Goal: Task Accomplishment & Management: Manage account settings

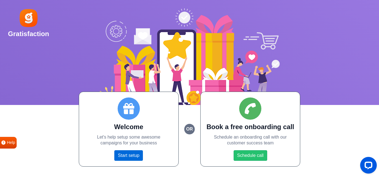
click at [125, 152] on link "Start setup" at bounding box center [128, 155] width 29 height 11
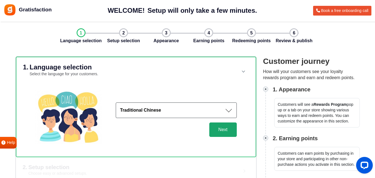
click at [225, 132] on button "Next" at bounding box center [222, 129] width 27 height 14
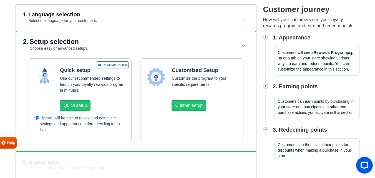
scroll to position [56, 0]
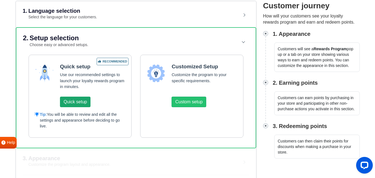
click at [79, 103] on button "Quick setup" at bounding box center [75, 102] width 31 height 11
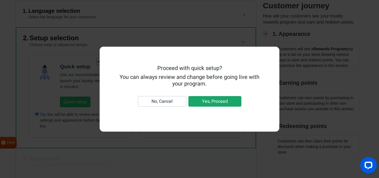
click at [201, 105] on button "Yes, Proceed" at bounding box center [215, 101] width 53 height 11
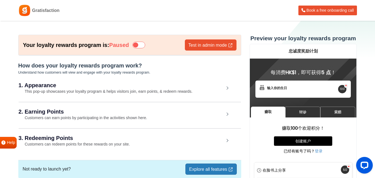
click at [145, 45] on icon at bounding box center [138, 45] width 13 height 7
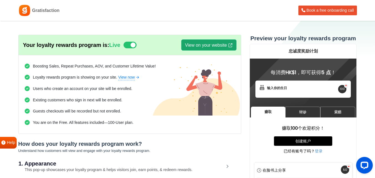
click at [200, 43] on link "View on your website" at bounding box center [208, 44] width 55 height 11
click at [38, 11] on span "Gratisfaction" at bounding box center [45, 10] width 27 height 7
click at [24, 11] on img at bounding box center [24, 10] width 12 height 12
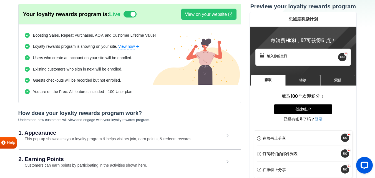
scroll to position [106, 0]
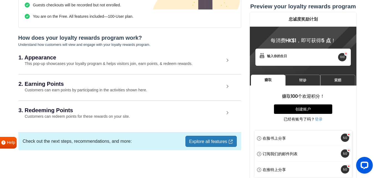
click at [205, 141] on link "Explore all features" at bounding box center [210, 141] width 51 height 11
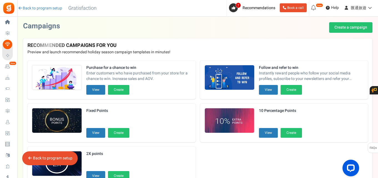
click at [0, 0] on span "Loyalty and Referral Program" at bounding box center [0, 0] width 0 height 0
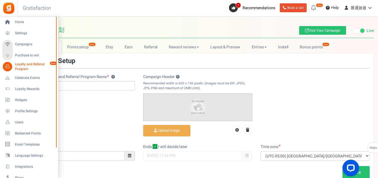
click at [6, 68] on icon at bounding box center [7, 66] width 9 height 9
click at [31, 124] on span "Users" at bounding box center [34, 122] width 39 height 5
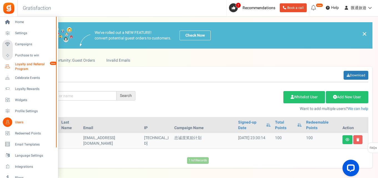
click at [26, 66] on span "Loyalty and Referral Program" at bounding box center [35, 66] width 41 height 9
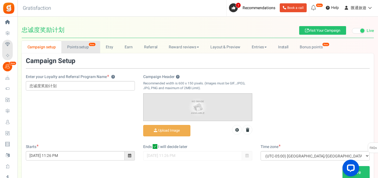
click at [85, 48] on link "Points setup New" at bounding box center [80, 47] width 39 height 12
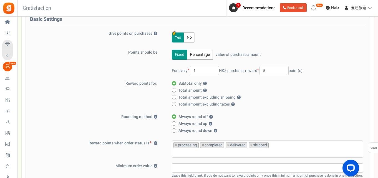
scroll to position [55, 0]
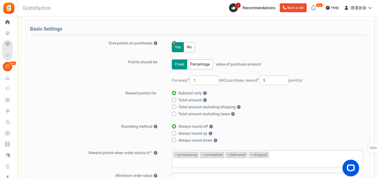
click at [0, 0] on span "Users" at bounding box center [0, 0] width 0 height 0
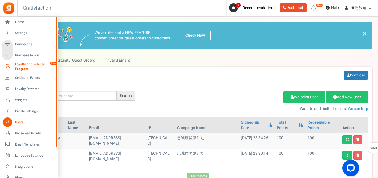
click at [28, 62] on span "Loyalty and Referral Program" at bounding box center [35, 66] width 41 height 9
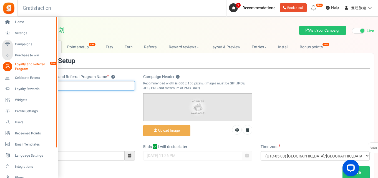
drag, startPoint x: 50, startPoint y: 86, endPoint x: 4, endPoint y: 83, distance: 45.9
click at [5, 83] on div "Home Settings Campaigns Purchase to win Loyalty and Referral Program New Celebr…" at bounding box center [189, 117] width 378 height 200
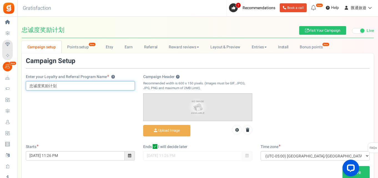
click at [87, 87] on input "忠诚度奖励计划" at bounding box center [80, 85] width 109 height 9
click at [83, 85] on input "忠诚度奖励计划" at bounding box center [80, 85] width 109 height 9
drag, startPoint x: 67, startPoint y: 86, endPoint x: -27, endPoint y: 83, distance: 93.3
click at [0, 83] on html "Install now Back to Home Back to program setup Home Settings Campaigns Purchase…" at bounding box center [189, 108] width 378 height 217
drag, startPoint x: 56, startPoint y: 90, endPoint x: -14, endPoint y: 80, distance: 70.2
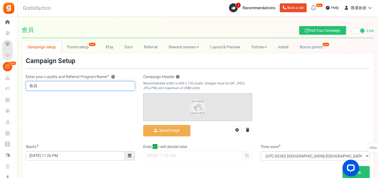
click at [0, 80] on html "Install now Back to Home Back to program setup Home Settings Campaigns Purchase…" at bounding box center [189, 108] width 378 height 217
paste input "客戶獎勵計劃"
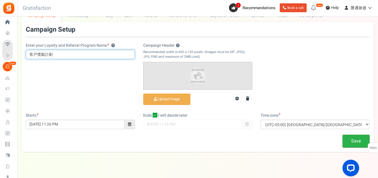
scroll to position [39, 0]
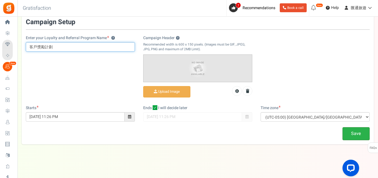
type input "客戶獎勵計劃"
click at [362, 138] on link "Save" at bounding box center [356, 133] width 27 height 13
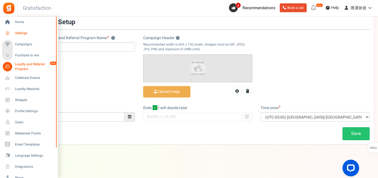
click at [31, 34] on span "Settings" at bounding box center [34, 33] width 39 height 5
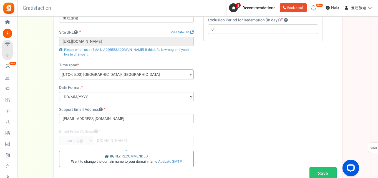
scroll to position [43, 0]
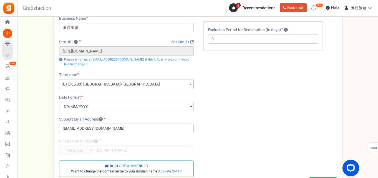
click at [142, 86] on span "(UTC-05:00) [GEOGRAPHIC_DATA]/[GEOGRAPHIC_DATA]" at bounding box center [126, 84] width 134 height 10
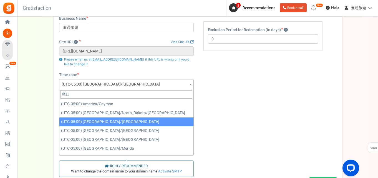
scroll to position [0, 0]
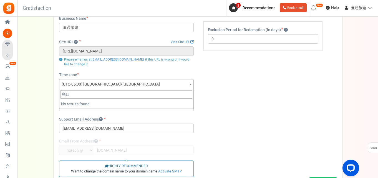
type input "鳥"
type input "hong"
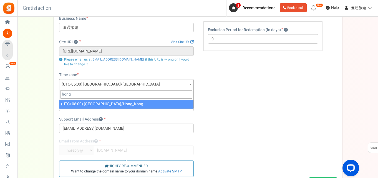
select select "Asia/Hong_Kong"
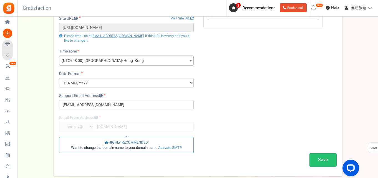
scroll to position [99, 0]
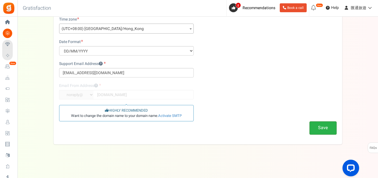
click at [320, 128] on button "Save" at bounding box center [323, 127] width 27 height 13
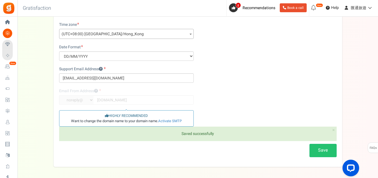
scroll to position [5, 0]
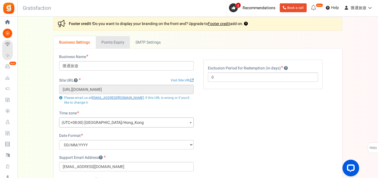
click at [127, 48] on link "Points Expiry" at bounding box center [113, 42] width 34 height 12
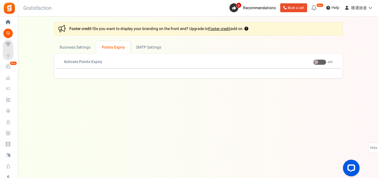
scroll to position [0, 0]
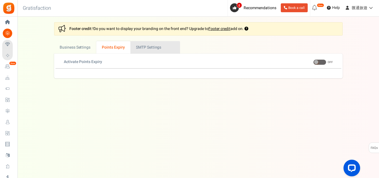
click at [156, 48] on link "Active SMTP Settings" at bounding box center [155, 47] width 50 height 12
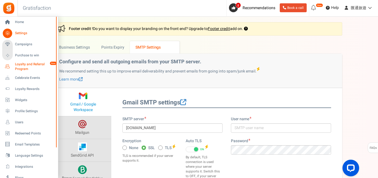
click at [28, 68] on span "Loyalty and Referral Program" at bounding box center [35, 66] width 41 height 9
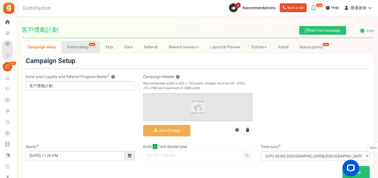
click at [88, 50] on link "Points setup New" at bounding box center [80, 47] width 39 height 12
